Goal: Information Seeking & Learning: Learn about a topic

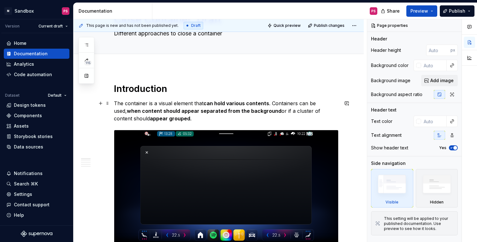
scroll to position [47, 0]
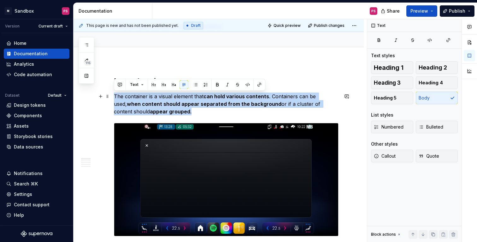
drag, startPoint x: 115, startPoint y: 96, endPoint x: 162, endPoint y: 112, distance: 49.4
click at [162, 112] on p "The container is a visual element that can hold various contents . Containers c…" at bounding box center [226, 104] width 225 height 23
copy p "The container is a visual element that can hold various contents . Containers c…"
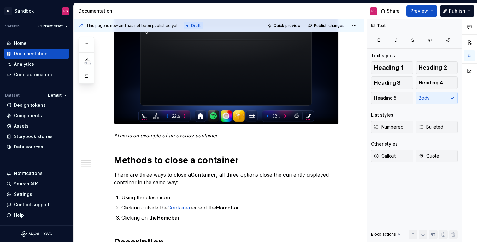
scroll to position [191, 0]
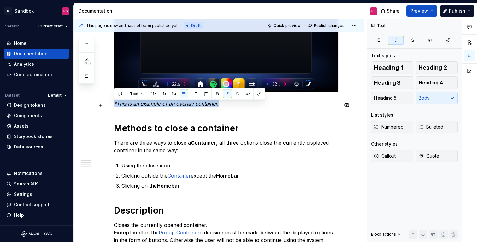
drag, startPoint x: 114, startPoint y: 105, endPoint x: 236, endPoint y: 105, distance: 121.3
click at [236, 105] on p "*This is an example of an overlay container." at bounding box center [226, 104] width 225 height 8
copy em "*This is an example of an overlay container."
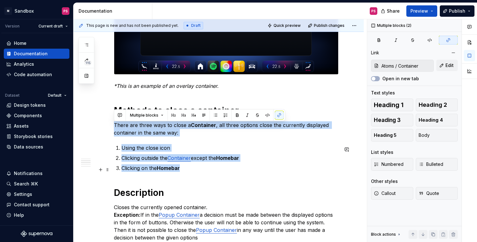
drag, startPoint x: 115, startPoint y: 124, endPoint x: 190, endPoint y: 173, distance: 89.5
copy div "There are three ways to close a Container , all three options close the current…"
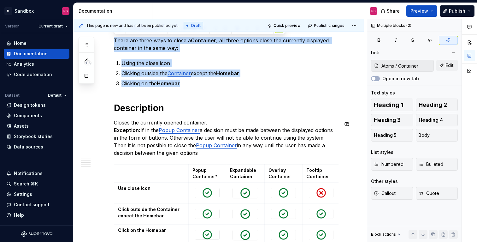
scroll to position [304, 0]
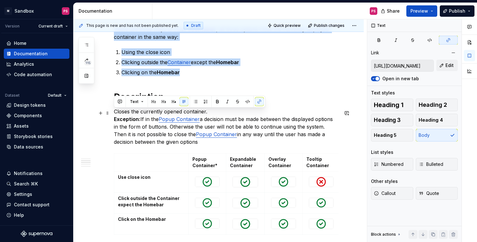
drag, startPoint x: 114, startPoint y: 113, endPoint x: 188, endPoint y: 147, distance: 81.2
click at [188, 146] on p "Closes the currently opened container. Exception: If in the Popup Container a d…" at bounding box center [226, 127] width 225 height 38
copy p "Closes the currently opened container. Exception: If in the Popup Container a d…"
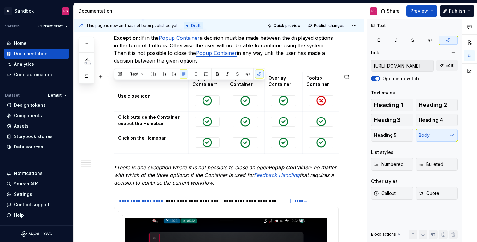
scroll to position [413, 0]
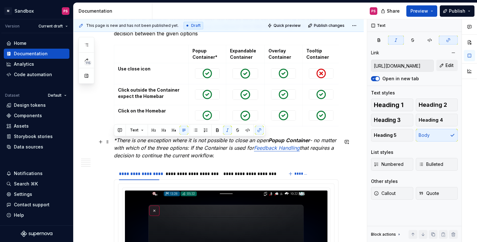
drag, startPoint x: 114, startPoint y: 141, endPoint x: 224, endPoint y: 158, distance: 110.9
click at [224, 158] on p "*There is one exception where it is not possible to close an open Popup Contain…" at bounding box center [226, 147] width 225 height 23
copy p "*There is one exception where it is not possible to close an open Popup Contain…"
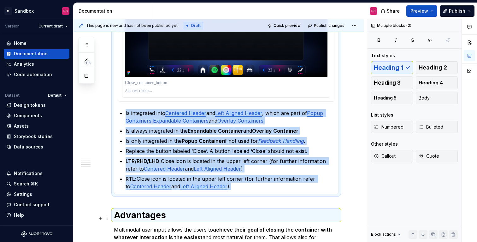
scroll to position [662, 0]
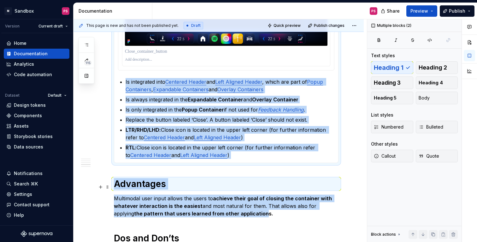
drag, startPoint x: 121, startPoint y: 138, endPoint x: 241, endPoint y: 213, distance: 142.0
click at [241, 213] on div "Introduction The container is a visual element that can hold various contents .…" at bounding box center [226, 27] width 225 height 1126
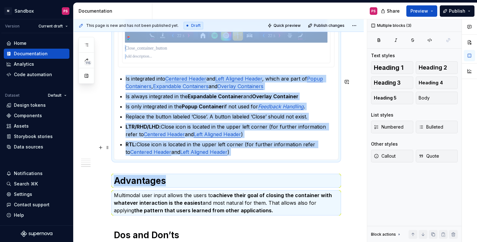
click at [233, 155] on p "RTL: Close icon is located in the upper left corner (for further information re…" at bounding box center [230, 148] width 209 height 15
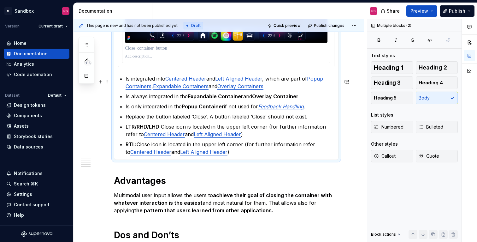
drag, startPoint x: 233, startPoint y: 155, endPoint x: 119, endPoint y: 85, distance: 133.8
click at [119, 85] on section-item-column "Is integrated into Centered Header and Left Aligned Header , which are part of …" at bounding box center [226, 45] width 217 height 222
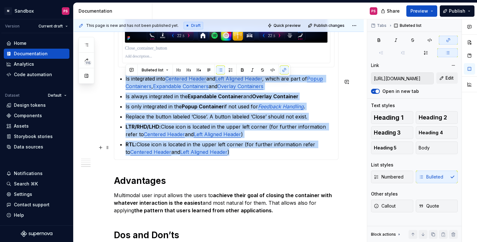
drag, startPoint x: 125, startPoint y: 81, endPoint x: 233, endPoint y: 158, distance: 132.8
click at [233, 156] on section-item-column "Is integrated into Centered Header and Left Aligned Header , which are part of …" at bounding box center [226, 45] width 217 height 222
copy ul "Is integrated into Centered Header and Left Aligned Header , which are part of …"
click at [102, 157] on div "Introduction The container is a visual element that can hold various contents .…" at bounding box center [219, 56] width 291 height 1221
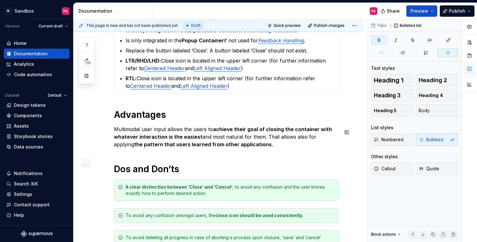
scroll to position [729, 0]
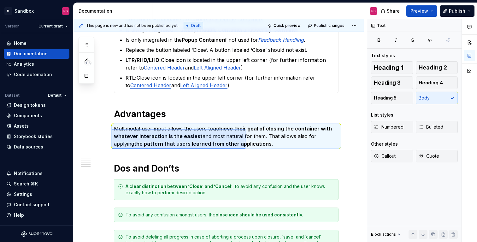
drag, startPoint x: 112, startPoint y: 129, endPoint x: 253, endPoint y: 151, distance: 142.8
click at [253, 151] on div "This page is new and has not been published yet. Draft Quick preview Publish ch…" at bounding box center [221, 130] width 294 height 223
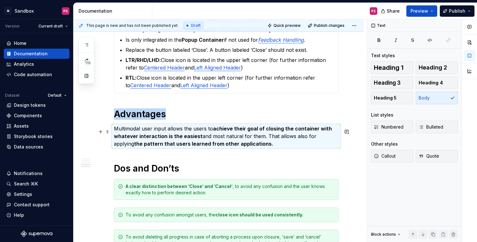
click at [246, 146] on strong "the pattern that users learned from other applications." at bounding box center [203, 144] width 139 height 6
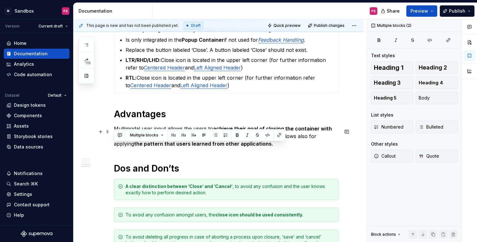
click at [246, 146] on strong "the pattern that users learned from other applications." at bounding box center [203, 144] width 139 height 6
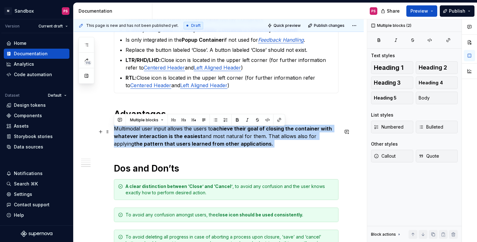
drag, startPoint x: 251, startPoint y: 147, endPoint x: 115, endPoint y: 133, distance: 136.8
click at [115, 133] on p "Multimodal user input allows the users to achieve their goal of closing the con…" at bounding box center [226, 136] width 225 height 23
copy p "Multimodal user input allows the users to achieve their goal of closing the con…"
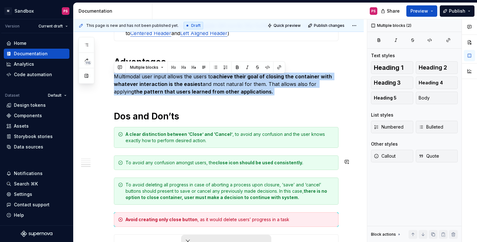
scroll to position [798, 0]
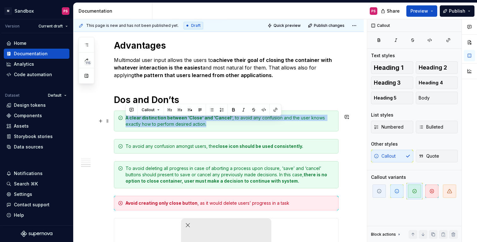
drag, startPoint x: 196, startPoint y: 130, endPoint x: 124, endPoint y: 122, distance: 73.1
click at [124, 122] on div "A clear distinction between ‘Close’ and ‘Cancel’ , to avoid any confusion and t…" at bounding box center [226, 121] width 225 height 21
copy div "A clear distinction between ‘Close’ and ‘Cancel’ , to avoid any confusion and t…"
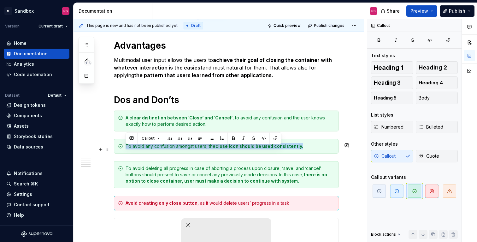
drag, startPoint x: 312, startPoint y: 153, endPoint x: 115, endPoint y: 145, distance: 197.8
click at [115, 145] on div "To avoid any confusion amongst users, the close icon should be used consistentl…" at bounding box center [226, 146] width 225 height 15
copy div "To avoid any confusion amongst users, the close icon should be used consistentl…"
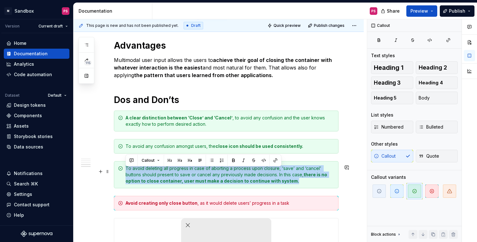
drag, startPoint x: 280, startPoint y: 183, endPoint x: 118, endPoint y: 172, distance: 162.4
click at [118, 172] on div "To avoid deleting all progress in case of aborting a process upon closure, ‘sav…" at bounding box center [226, 174] width 225 height 27
copy div "To avoid deleting all progress in case of aborting a process upon closure, ‘sav…"
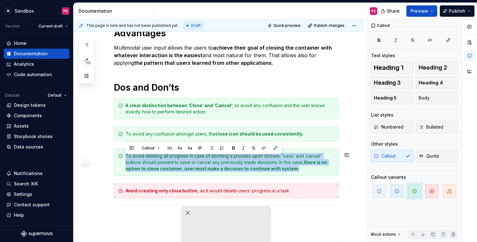
scroll to position [819, 0]
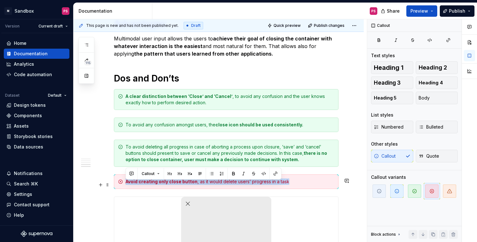
drag, startPoint x: 291, startPoint y: 185, endPoint x: 115, endPoint y: 184, distance: 176.5
click at [115, 184] on div "Avoid creating only close button , as it would delete users’ progress in a task" at bounding box center [226, 181] width 225 height 15
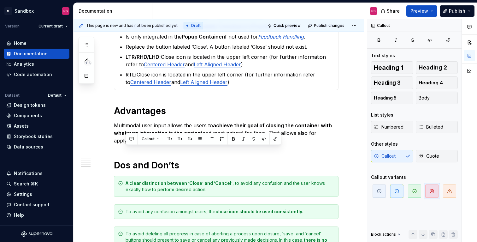
scroll to position [694, 0]
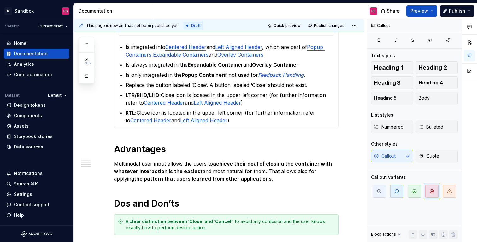
type textarea "*"
